Goal: Complete application form

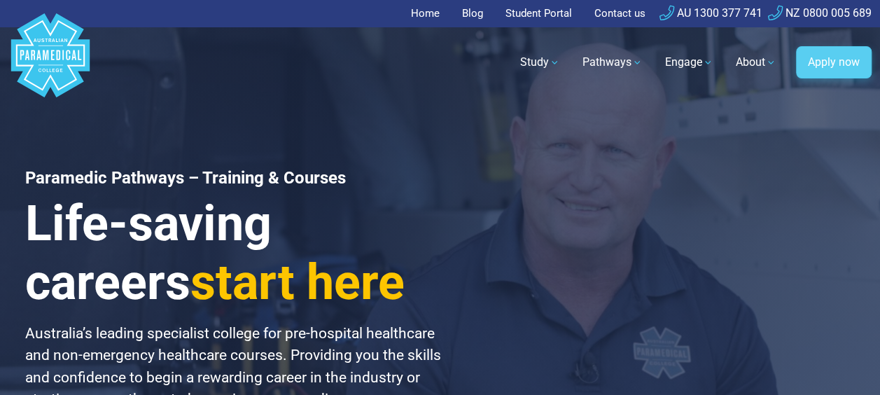
click at [861, 55] on link "Apply now" at bounding box center [834, 62] width 76 height 32
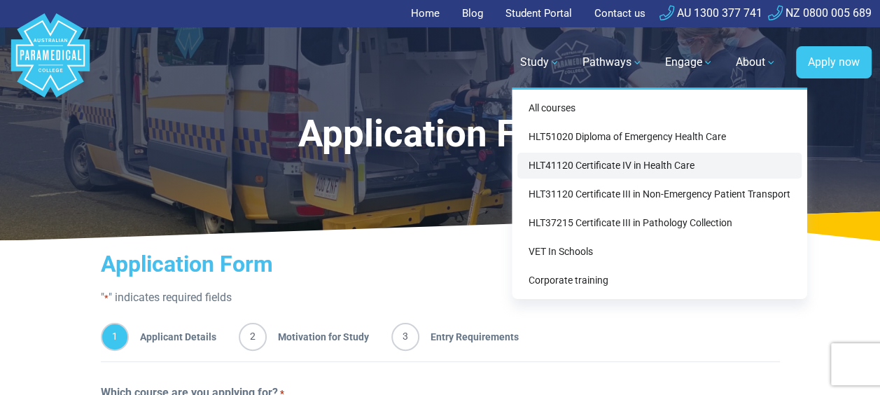
click at [542, 173] on link "HLT41120 Certificate IV in Health Care" at bounding box center [660, 166] width 284 height 26
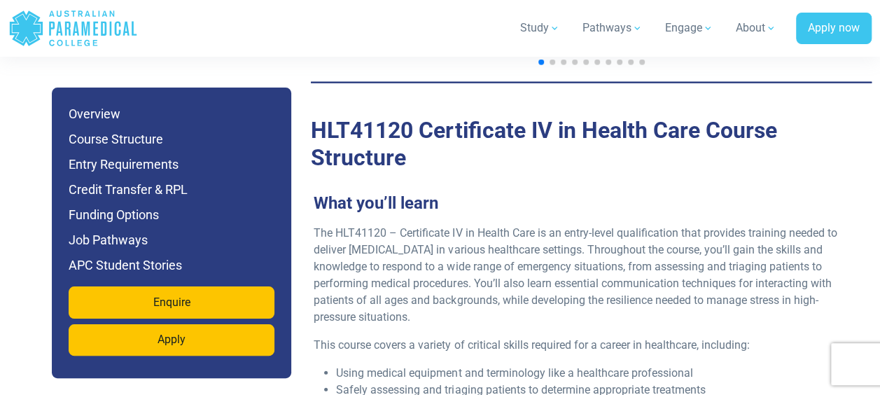
scroll to position [1902, 0]
